Goal: Find specific page/section: Find specific page/section

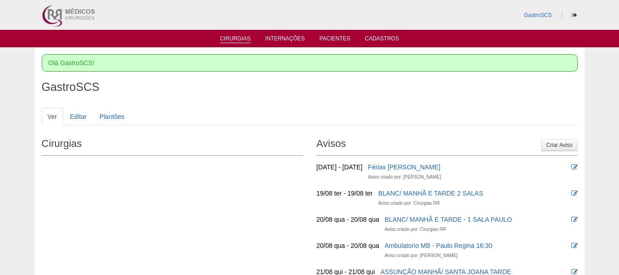
click at [244, 38] on link "Cirurgias" at bounding box center [235, 39] width 31 height 8
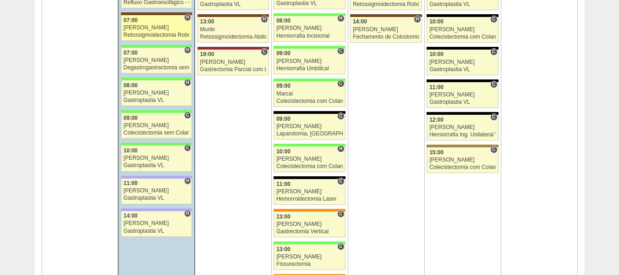
scroll to position [1605, 0]
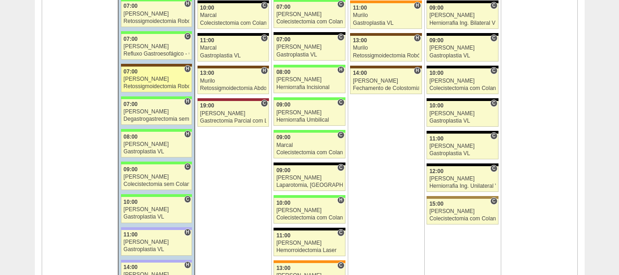
click at [164, 79] on div "[PERSON_NAME]" at bounding box center [157, 79] width 66 height 6
